Goal: Task Accomplishment & Management: Manage account settings

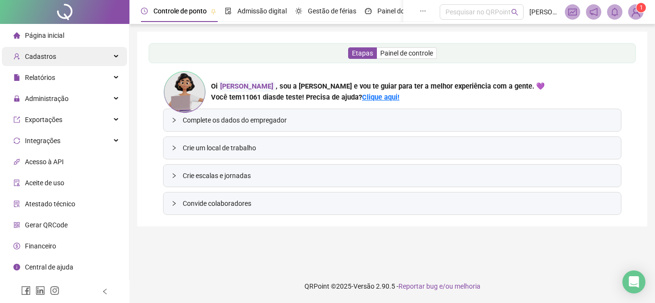
click at [84, 60] on div "Cadastros" at bounding box center [64, 56] width 125 height 19
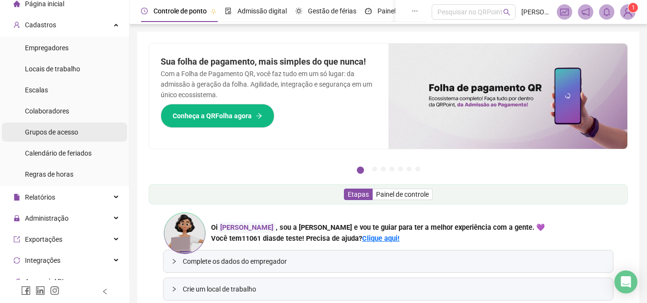
scroll to position [34, 0]
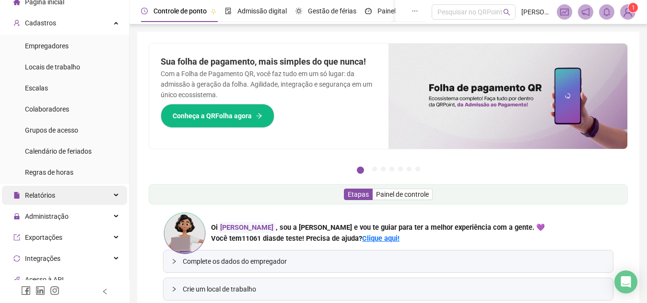
click at [65, 203] on div "Relatórios" at bounding box center [64, 195] width 125 height 19
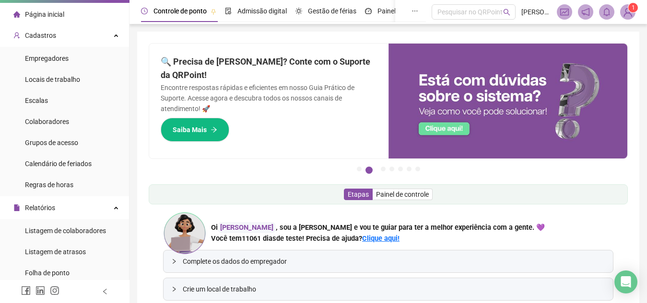
scroll to position [21, 0]
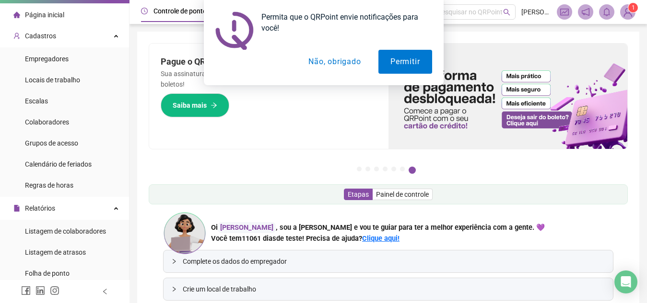
click at [345, 59] on button "Não, obrigado" at bounding box center [334, 62] width 76 height 24
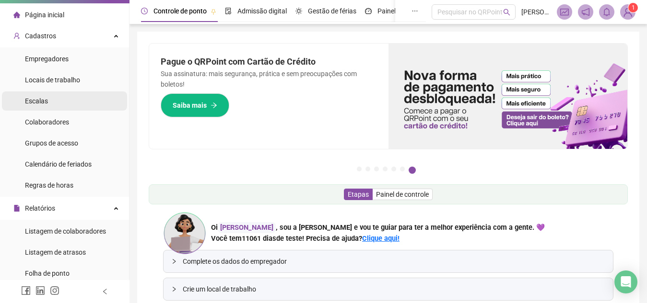
click at [71, 97] on li "Escalas" at bounding box center [64, 101] width 125 height 19
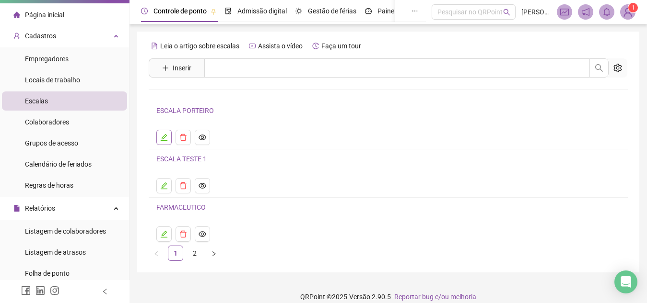
click at [167, 144] on button "button" at bounding box center [163, 137] width 15 height 15
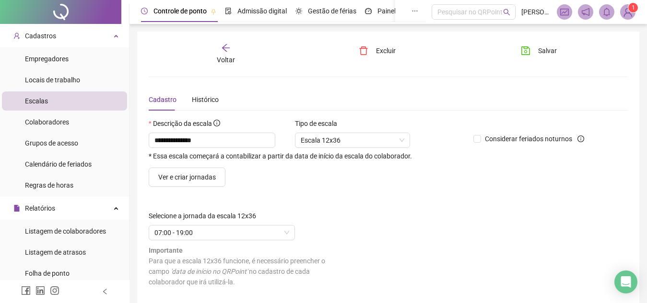
click at [90, 97] on li "Escalas" at bounding box center [64, 101] width 125 height 19
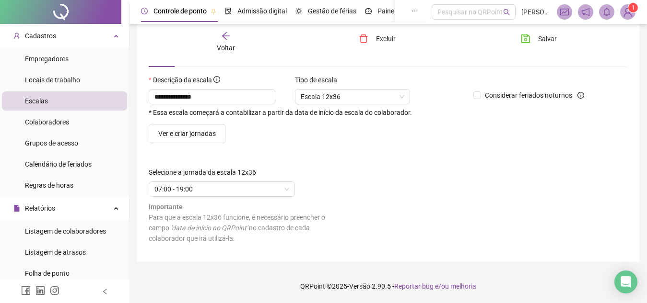
scroll to position [40, 0]
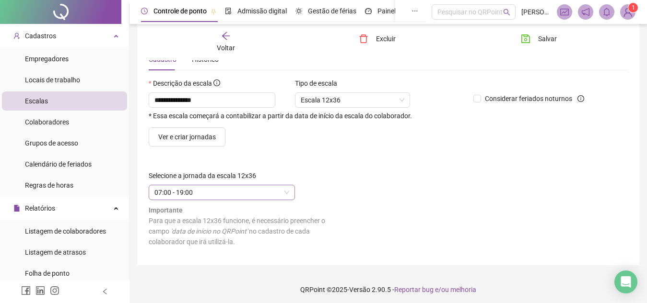
drag, startPoint x: 224, startPoint y: 184, endPoint x: 232, endPoint y: 194, distance: 12.0
click at [232, 194] on div "Selecione a jornada da escala 12x36 07:00 - 19:00 Importante Para que a escala …" at bounding box center [246, 212] width 195 height 83
click at [232, 194] on span "07:00 - 19:00" at bounding box center [221, 192] width 135 height 14
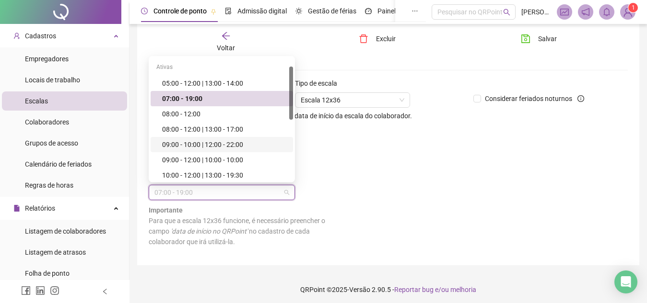
scroll to position [20, 0]
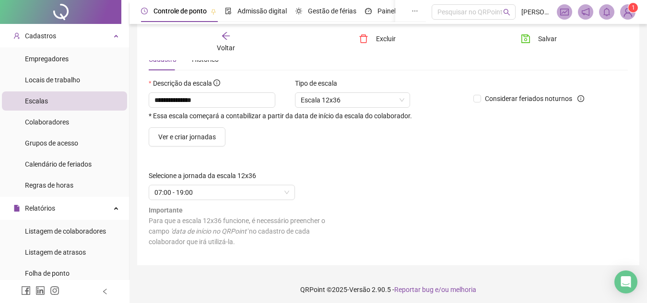
click at [341, 143] on div "Ver e criar jornadas" at bounding box center [388, 136] width 486 height 19
click at [55, 78] on span "Locais de trabalho" at bounding box center [52, 80] width 55 height 8
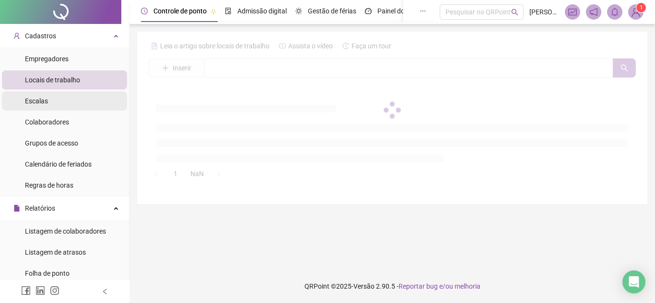
click at [51, 102] on li "Escalas" at bounding box center [64, 101] width 125 height 19
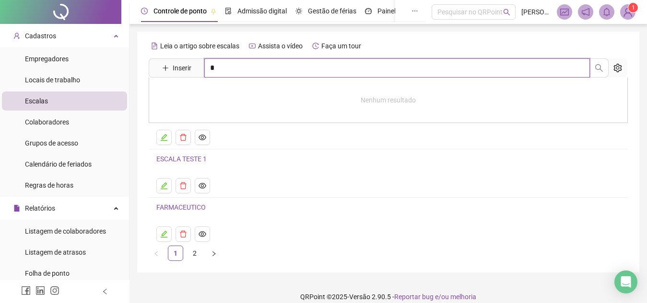
click at [257, 71] on input "*" at bounding box center [396, 67] width 385 height 19
type input "**********"
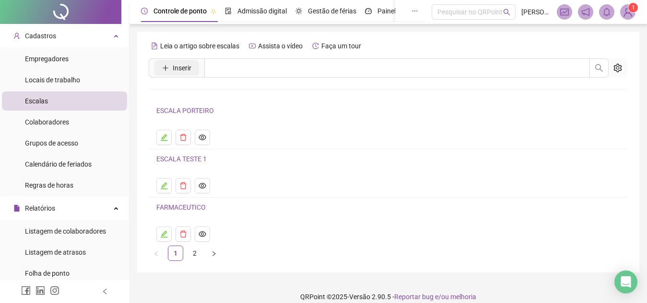
click at [162, 70] on button "Inserir" at bounding box center [176, 67] width 45 height 15
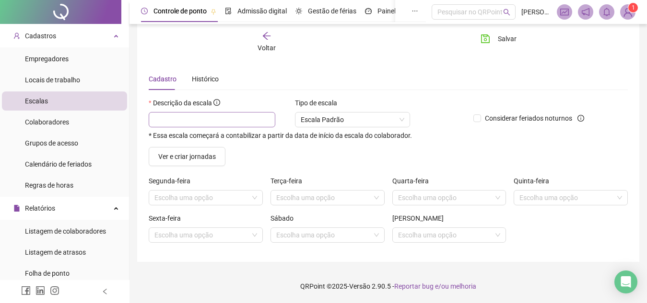
scroll to position [20, 0]
click at [189, 127] on input "text" at bounding box center [212, 120] width 127 height 15
type input "**********"
click at [203, 199] on input "search" at bounding box center [201, 199] width 94 height 14
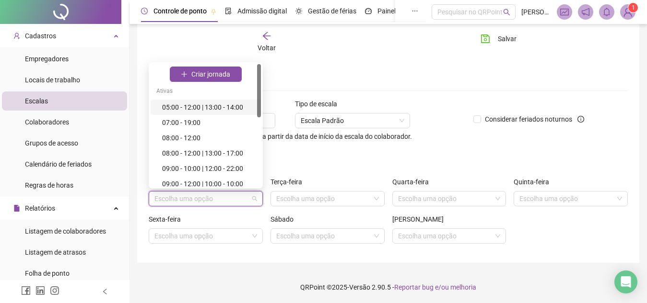
click at [177, 102] on div "05:00 - 12:00 | 13:00 - 14:00" at bounding box center [206, 107] width 110 height 15
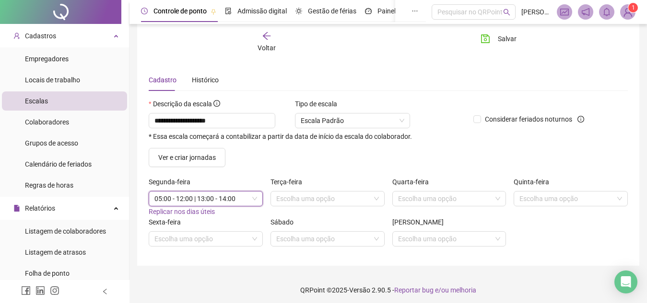
click at [166, 209] on span "Replicar nos dias úteis" at bounding box center [182, 212] width 66 height 8
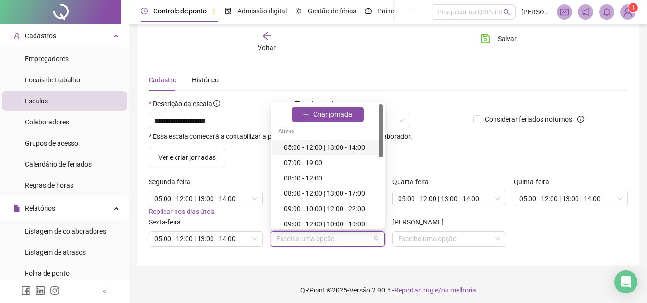
click at [311, 246] on input "search" at bounding box center [323, 239] width 94 height 14
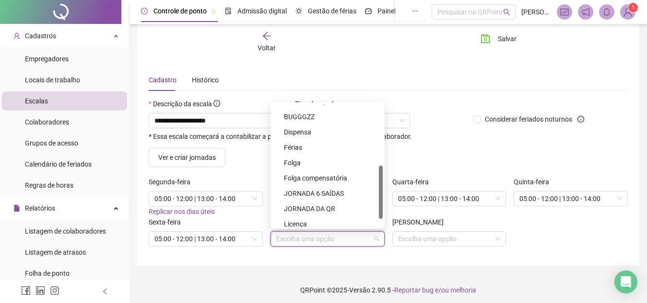
scroll to position [139, 0]
click at [314, 159] on div "Folga" at bounding box center [330, 161] width 93 height 11
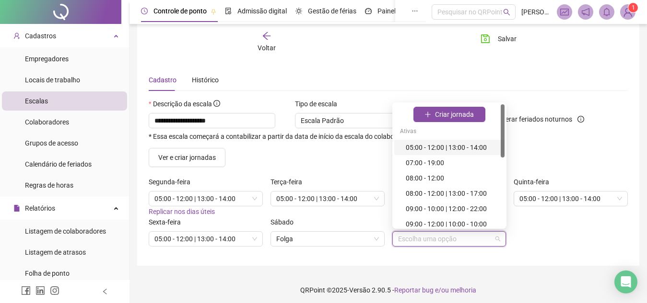
click at [417, 236] on input "search" at bounding box center [445, 239] width 94 height 14
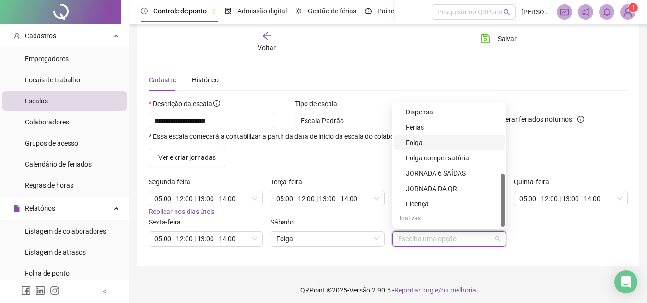
click at [419, 139] on div "Folga" at bounding box center [451, 143] width 93 height 11
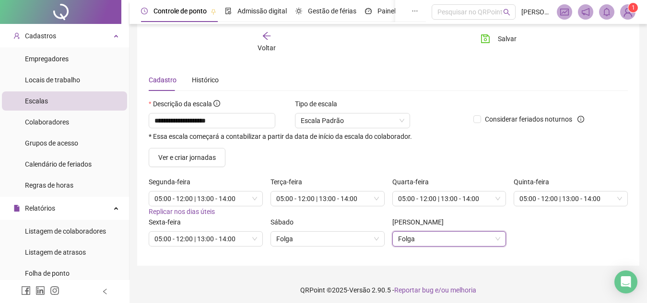
scroll to position [23, 0]
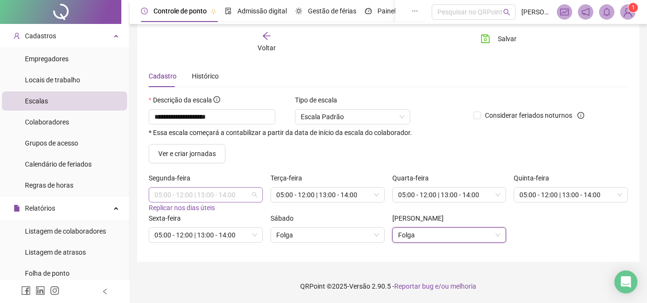
click at [232, 194] on span "05:00 - 12:00 | 13:00 - 14:00" at bounding box center [205, 195] width 103 height 14
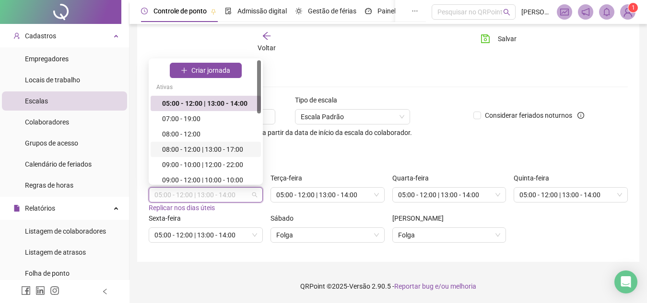
click at [225, 149] on div "08:00 - 12:00 | 13:00 - 17:00" at bounding box center [208, 149] width 93 height 11
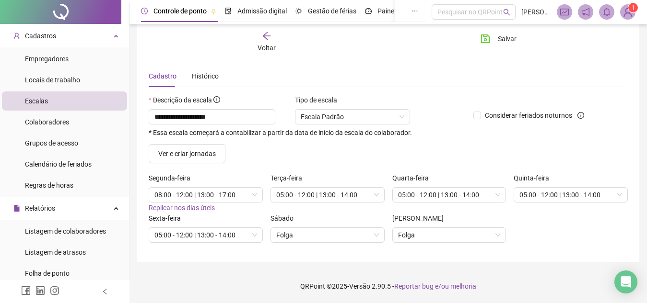
click at [186, 212] on span "Replicar nos dias úteis" at bounding box center [182, 208] width 66 height 8
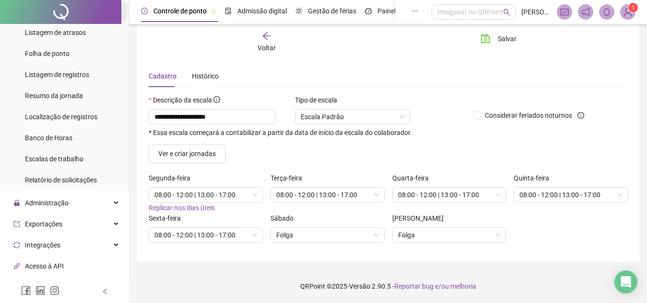
scroll to position [242, 0]
click at [65, 195] on span "Administração" at bounding box center [40, 202] width 55 height 19
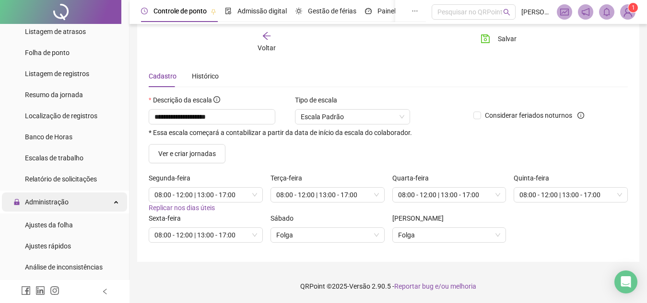
scroll to position [270, 0]
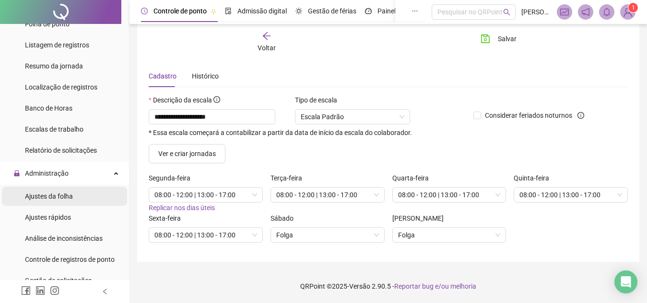
click at [59, 199] on span "Ajustes da folha" at bounding box center [49, 197] width 48 height 8
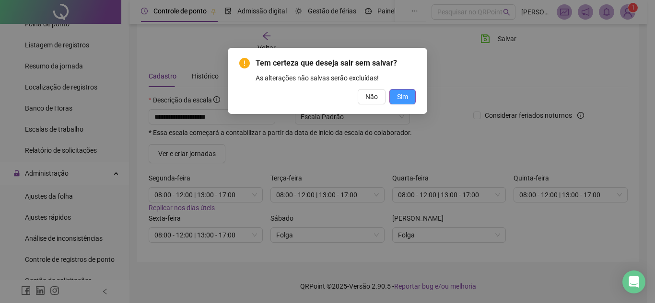
click at [394, 103] on button "Sim" at bounding box center [402, 96] width 26 height 15
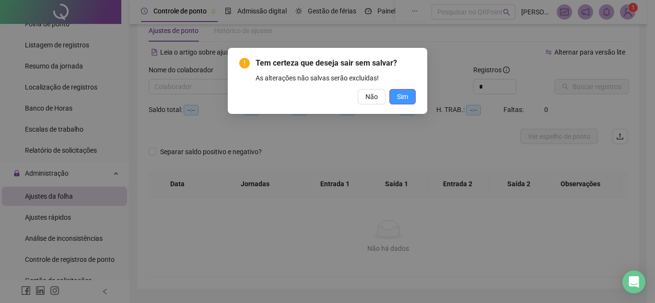
type input "**********"
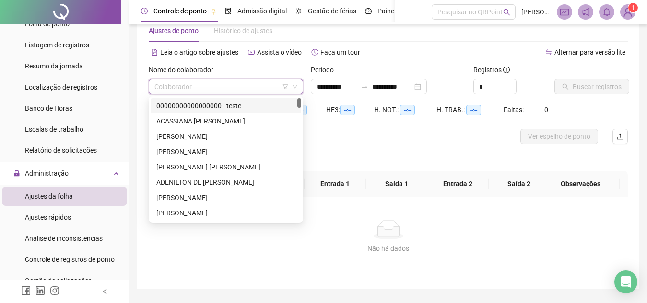
click at [180, 93] on input "search" at bounding box center [221, 87] width 134 height 14
click at [192, 116] on div "ACASSIANA LIMA ROCHA" at bounding box center [225, 121] width 139 height 11
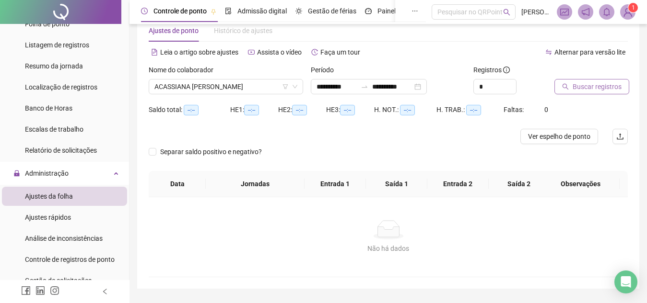
click at [563, 90] on button "Buscar registros" at bounding box center [591, 86] width 75 height 15
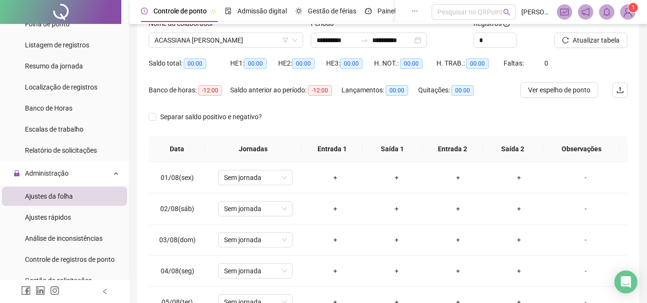
scroll to position [70, 0]
click at [269, 180] on span "Sem jornada" at bounding box center [255, 178] width 63 height 14
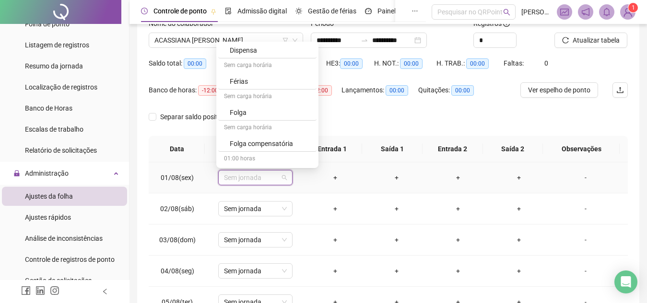
scroll to position [266, 0]
click at [259, 112] on div "Folga" at bounding box center [270, 112] width 81 height 11
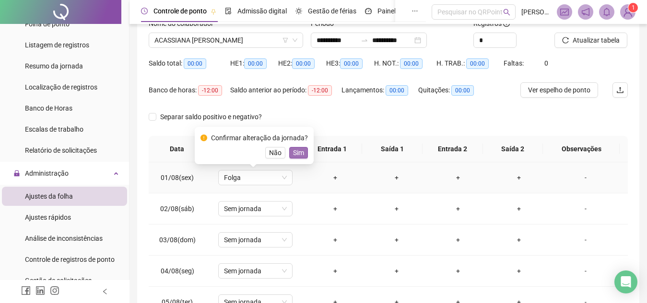
click at [296, 150] on span "Sim" at bounding box center [298, 153] width 11 height 11
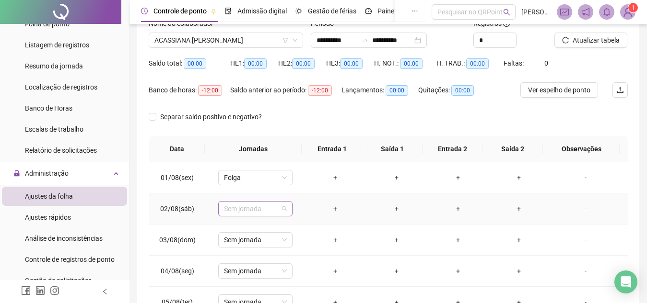
click at [248, 212] on span "Sem jornada" at bounding box center [255, 209] width 63 height 14
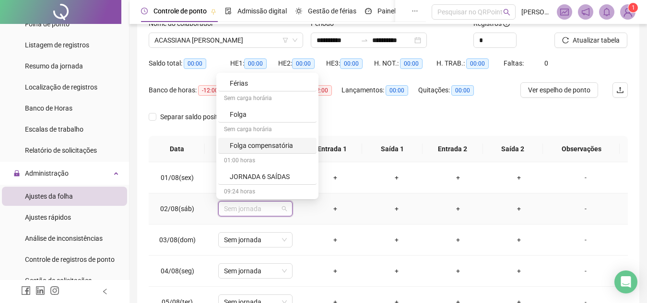
scroll to position [295, 0]
click at [245, 113] on div "Folga" at bounding box center [270, 114] width 81 height 11
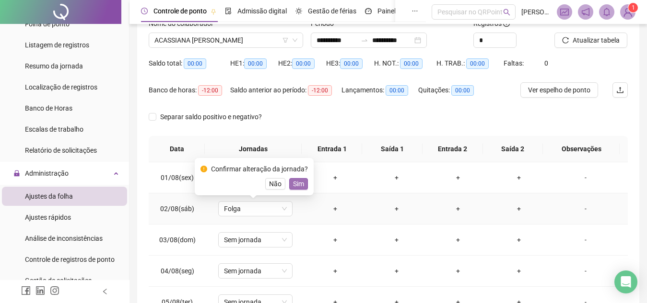
click at [293, 185] on span "Sim" at bounding box center [298, 184] width 11 height 11
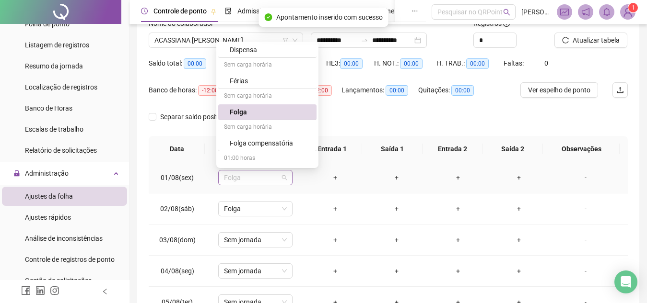
click at [273, 175] on span "Folga" at bounding box center [255, 178] width 63 height 14
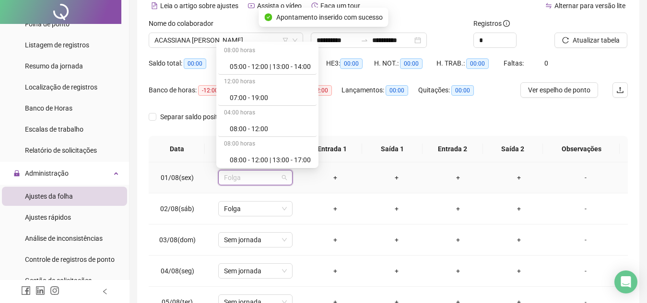
scroll to position [6, 0]
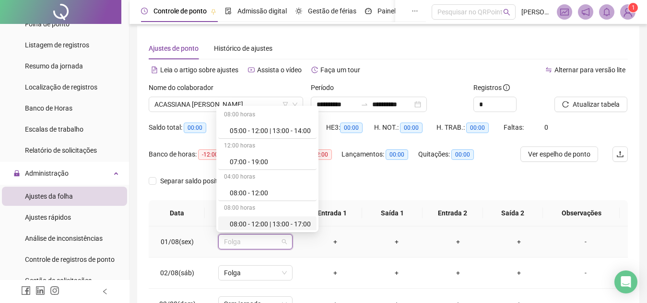
click at [262, 227] on div "08:00 - 12:00 | 13:00 - 17:00" at bounding box center [270, 224] width 81 height 11
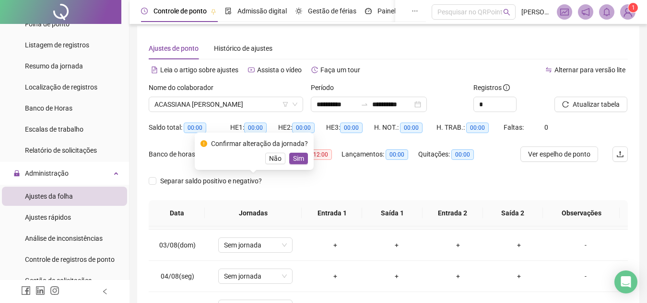
scroll to position [59, 0]
click at [301, 153] on span "Sim" at bounding box center [298, 158] width 11 height 11
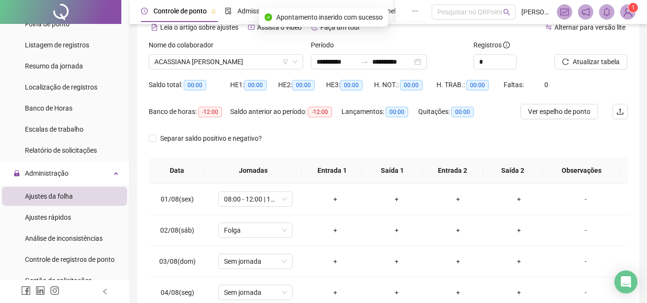
scroll to position [49, 0]
